Goal: Transaction & Acquisition: Obtain resource

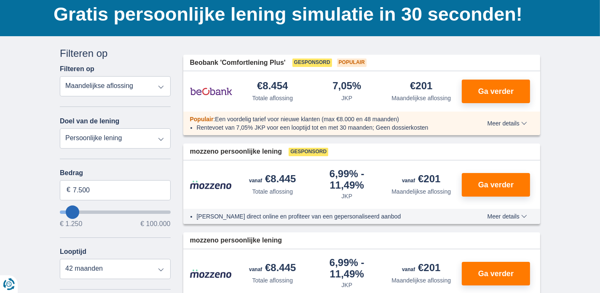
scroll to position [84, 0]
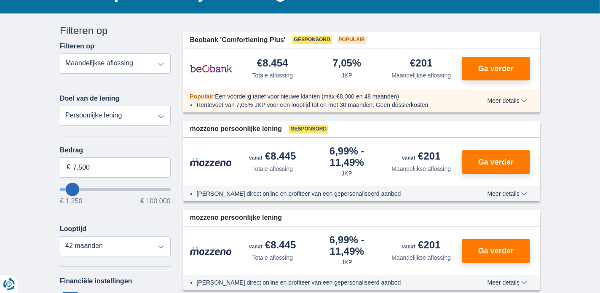
type input "8.250"
type input "8250"
type input "9.250"
type input "10250"
type input "10.250"
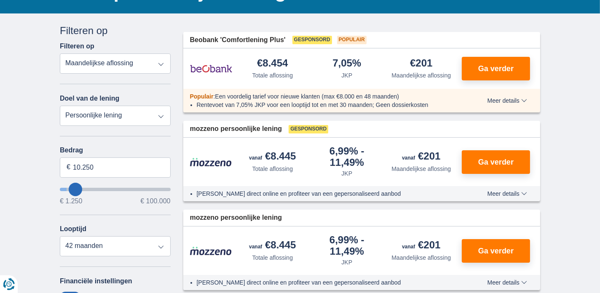
select select "60"
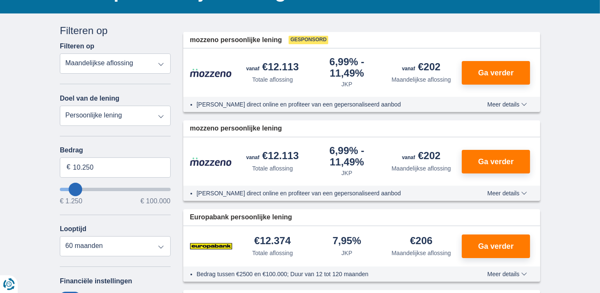
type input "3.250"
type input "3250"
select select "30"
type input "3250"
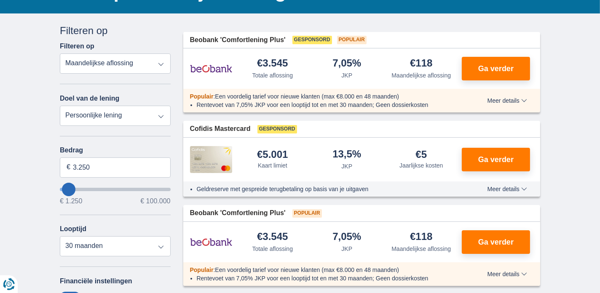
click at [70, 190] on input "wantToBorrow" at bounding box center [115, 189] width 111 height 3
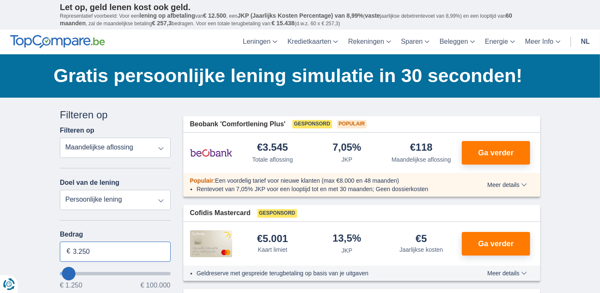
click at [97, 251] on input "3.250" at bounding box center [115, 252] width 111 height 20
type input "3"
type input "10.000"
type input "10250"
select select "48"
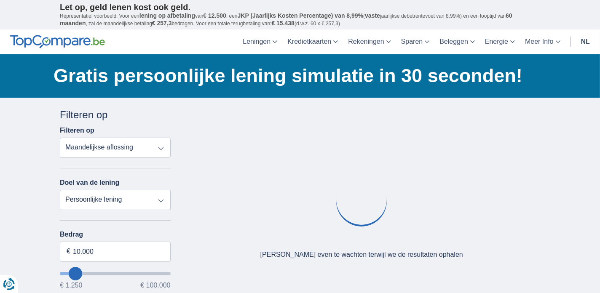
click at [153, 147] on select "Totale aflossing JKP Maandelijkse aflossing" at bounding box center [115, 148] width 111 height 20
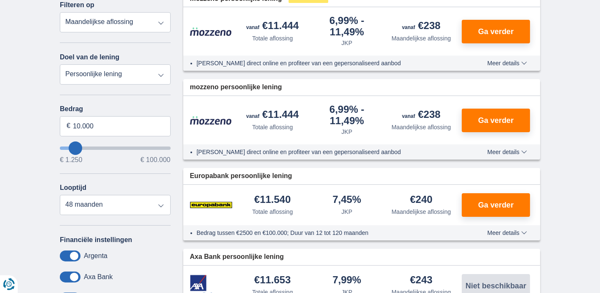
scroll to position [126, 0]
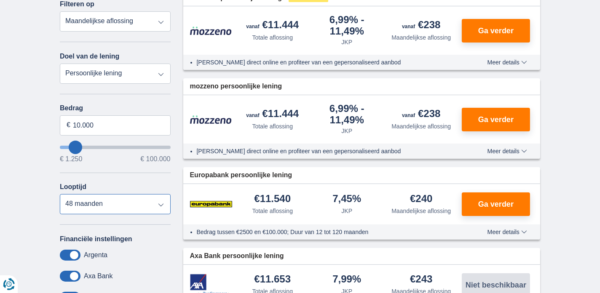
click at [160, 205] on select "12 maanden 18 maanden 24 maanden 30 maanden 36 maanden 42 maanden 48 maanden" at bounding box center [115, 204] width 111 height 20
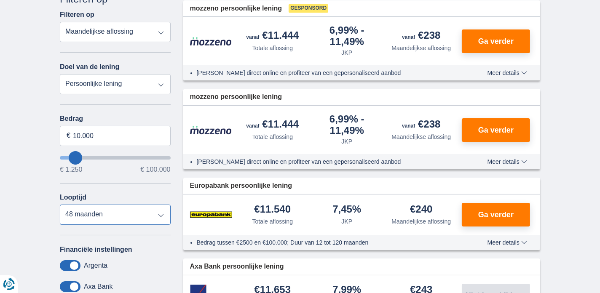
scroll to position [0, 0]
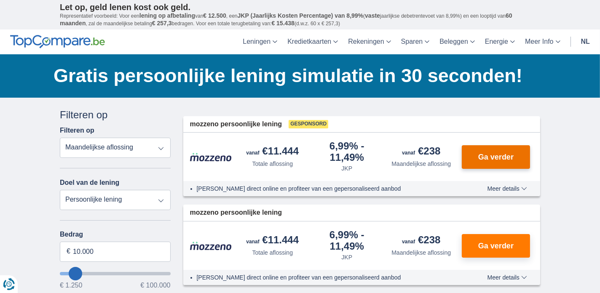
click at [513, 155] on span "Ga verder" at bounding box center [495, 157] width 35 height 8
